Goal: Use online tool/utility

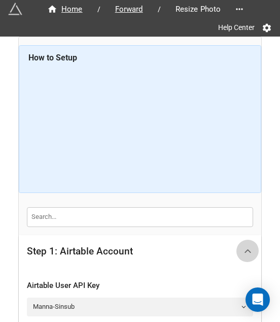
click at [248, 248] on icon at bounding box center [248, 251] width 11 height 11
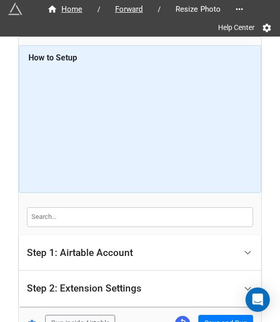
scroll to position [66, 0]
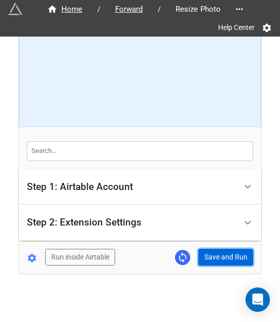
click at [222, 258] on button "Save and Run" at bounding box center [225, 257] width 55 height 17
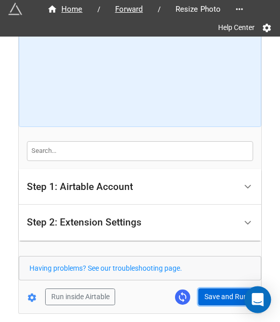
drag, startPoint x: 226, startPoint y: 293, endPoint x: 252, endPoint y: 305, distance: 27.7
click at [227, 293] on button "Save and Run" at bounding box center [225, 296] width 55 height 17
click at [222, 295] on button "Save and Run" at bounding box center [225, 296] width 55 height 17
click at [210, 295] on button "Save and Run" at bounding box center [225, 296] width 55 height 17
click at [223, 300] on button "Save and Run" at bounding box center [225, 296] width 55 height 17
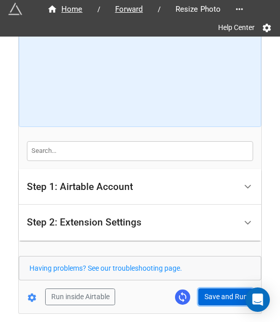
click at [219, 289] on button "Save and Run" at bounding box center [225, 296] width 55 height 17
drag, startPoint x: 222, startPoint y: 290, endPoint x: 233, endPoint y: 290, distance: 10.2
click at [222, 290] on button "Save and Run" at bounding box center [225, 296] width 55 height 17
click at [220, 297] on button "Save and Run" at bounding box center [225, 296] width 55 height 17
click at [212, 294] on button "Save and Run" at bounding box center [225, 296] width 55 height 17
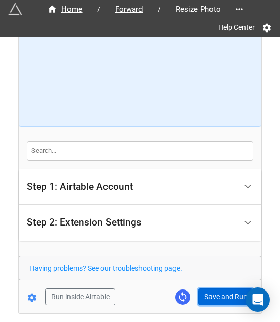
drag, startPoint x: 200, startPoint y: 295, endPoint x: 215, endPoint y: 288, distance: 16.6
click at [201, 294] on button "Save and Run" at bounding box center [225, 296] width 55 height 17
click at [219, 291] on button "Save and Run" at bounding box center [225, 296] width 55 height 17
click at [216, 301] on button "Save and Run" at bounding box center [225, 296] width 55 height 17
drag, startPoint x: 201, startPoint y: 296, endPoint x: 208, endPoint y: 295, distance: 7.1
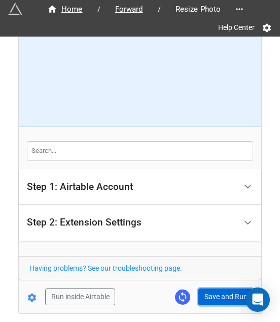
click at [202, 296] on button "Save and Run" at bounding box center [225, 296] width 55 height 17
click at [205, 292] on button "Save and Run" at bounding box center [225, 296] width 55 height 17
drag, startPoint x: 209, startPoint y: 295, endPoint x: 241, endPoint y: 283, distance: 33.9
click at [209, 295] on button "Save and Run" at bounding box center [225, 296] width 55 height 17
click at [226, 293] on button "Save and Run" at bounding box center [225, 296] width 55 height 17
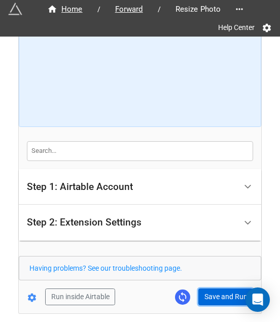
click at [224, 299] on button "Save and Run" at bounding box center [225, 296] width 55 height 17
drag, startPoint x: 221, startPoint y: 291, endPoint x: 231, endPoint y: 285, distance: 12.5
click at [221, 291] on button "Save and Run" at bounding box center [225, 296] width 55 height 17
click at [210, 290] on button "Save and Run" at bounding box center [225, 296] width 55 height 17
click at [192, 292] on div "Run inside Airtable Save and Run" at bounding box center [136, 296] width 235 height 17
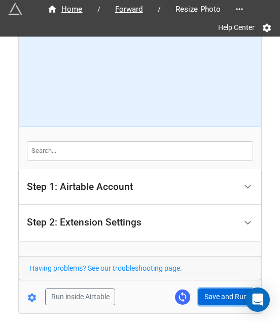
click at [205, 290] on button "Save and Run" at bounding box center [225, 296] width 55 height 17
click at [223, 291] on button "Save and Run" at bounding box center [225, 296] width 55 height 17
click at [230, 288] on button "Save and Run" at bounding box center [225, 296] width 55 height 17
click at [216, 296] on button "Save and Run" at bounding box center [225, 296] width 55 height 17
click at [220, 297] on button "Save and Run" at bounding box center [225, 296] width 55 height 17
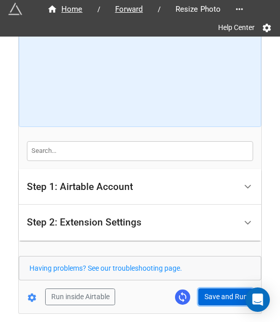
click at [221, 292] on button "Save and Run" at bounding box center [225, 296] width 55 height 17
click at [214, 299] on button "Save and Run" at bounding box center [225, 296] width 55 height 17
click at [211, 289] on button "Save and Run" at bounding box center [225, 296] width 55 height 17
click at [225, 288] on button "Save and Run" at bounding box center [225, 296] width 55 height 17
click at [223, 295] on button "Save and Run" at bounding box center [225, 296] width 55 height 17
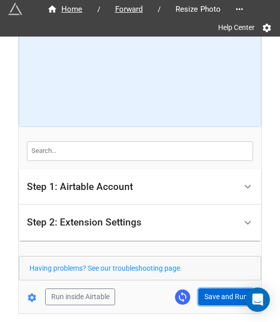
click at [221, 289] on button "Save and Run" at bounding box center [225, 296] width 55 height 17
click at [209, 300] on button "Save and Run" at bounding box center [225, 296] width 55 height 17
click at [211, 300] on button "Save and Run" at bounding box center [225, 296] width 55 height 17
click at [204, 294] on button "Save and Run" at bounding box center [225, 296] width 55 height 17
click at [214, 304] on div "Home / Forward / Resize Photo Help Center How to Setup Step 1: Airtable Account…" at bounding box center [140, 142] width 243 height 342
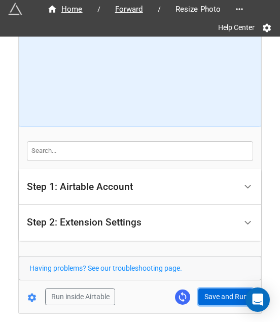
click at [214, 297] on button "Save and Run" at bounding box center [225, 296] width 55 height 17
click at [206, 282] on form "How to Setup Step 1: Airtable Account Airtable User API Key Manna-Sinsub Airtab…" at bounding box center [140, 142] width 243 height 326
click at [210, 293] on button "Save and Run" at bounding box center [225, 296] width 55 height 17
click at [206, 295] on button "Save and Run" at bounding box center [225, 296] width 55 height 17
click at [202, 297] on button "Save and Run" at bounding box center [225, 296] width 55 height 17
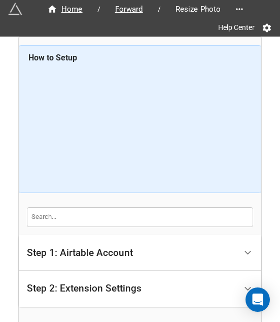
scroll to position [106, 0]
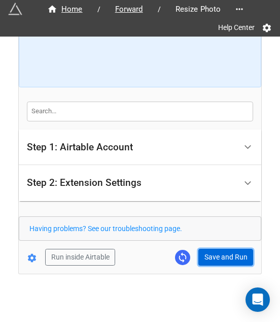
drag, startPoint x: 218, startPoint y: 258, endPoint x: 225, endPoint y: 258, distance: 6.6
click at [218, 258] on button "Save and Run" at bounding box center [225, 257] width 55 height 17
click at [223, 260] on button "Save and Run" at bounding box center [225, 257] width 55 height 17
click at [225, 256] on button "Save and Run" at bounding box center [225, 257] width 55 height 17
click at [207, 261] on button "Save and Run" at bounding box center [225, 257] width 55 height 17
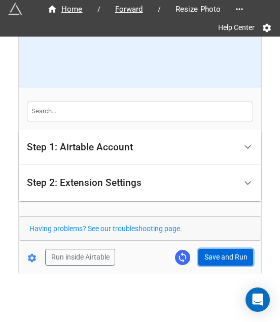
click at [213, 256] on button "Save and Run" at bounding box center [225, 257] width 55 height 17
click at [214, 251] on button "Save and Run" at bounding box center [225, 257] width 55 height 17
click at [215, 258] on button "Save and Run" at bounding box center [225, 257] width 55 height 17
click at [221, 255] on button "Save and Run" at bounding box center [225, 257] width 55 height 17
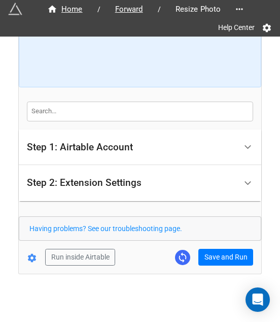
click at [228, 266] on div "Home / Forward / Resize Photo Help Center How to Setup Step 1: Airtable Account…" at bounding box center [140, 102] width 243 height 342
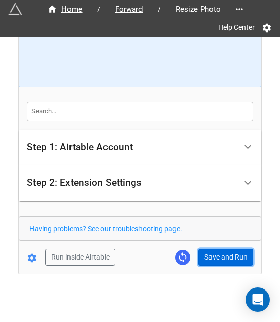
click at [226, 256] on button "Save and Run" at bounding box center [225, 257] width 55 height 17
click at [207, 261] on button "Save and Run" at bounding box center [225, 257] width 55 height 17
click at [210, 255] on button "Save and Run" at bounding box center [225, 257] width 55 height 17
drag, startPoint x: 224, startPoint y: 254, endPoint x: 252, endPoint y: 238, distance: 32.1
click at [224, 254] on button "Save and Run" at bounding box center [225, 257] width 55 height 17
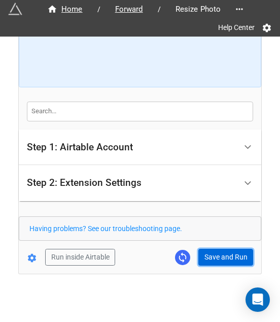
drag, startPoint x: 217, startPoint y: 251, endPoint x: 279, endPoint y: 213, distance: 73.4
click at [217, 251] on button "Save and Run" at bounding box center [225, 257] width 55 height 17
